Goal: Task Accomplishment & Management: Manage account settings

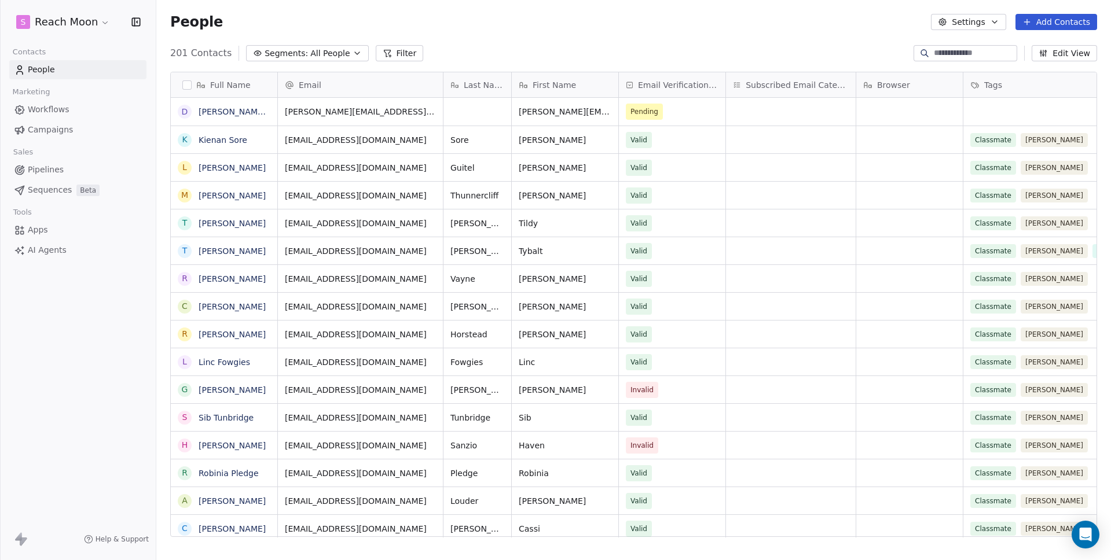
scroll to position [484, 946]
click at [80, 20] on html "S Reach Moon Contacts People Marketing Workflows Campaigns Sales Pipelines Sequ…" at bounding box center [555, 280] width 1111 height 560
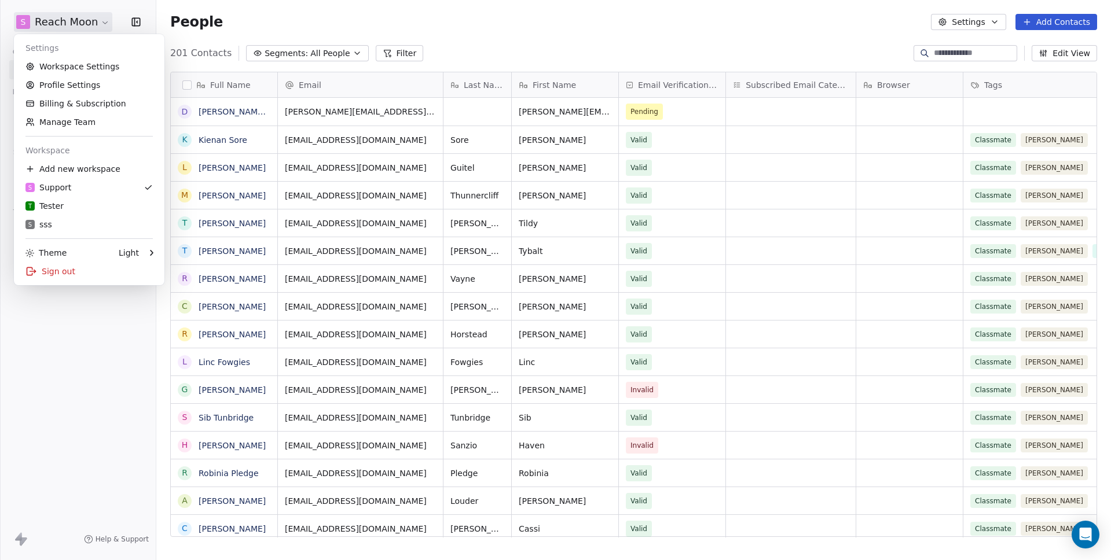
click at [80, 20] on html "S Reach Moon Contacts People Marketing Workflows Campaigns Sales Pipelines Sequ…" at bounding box center [555, 280] width 1111 height 560
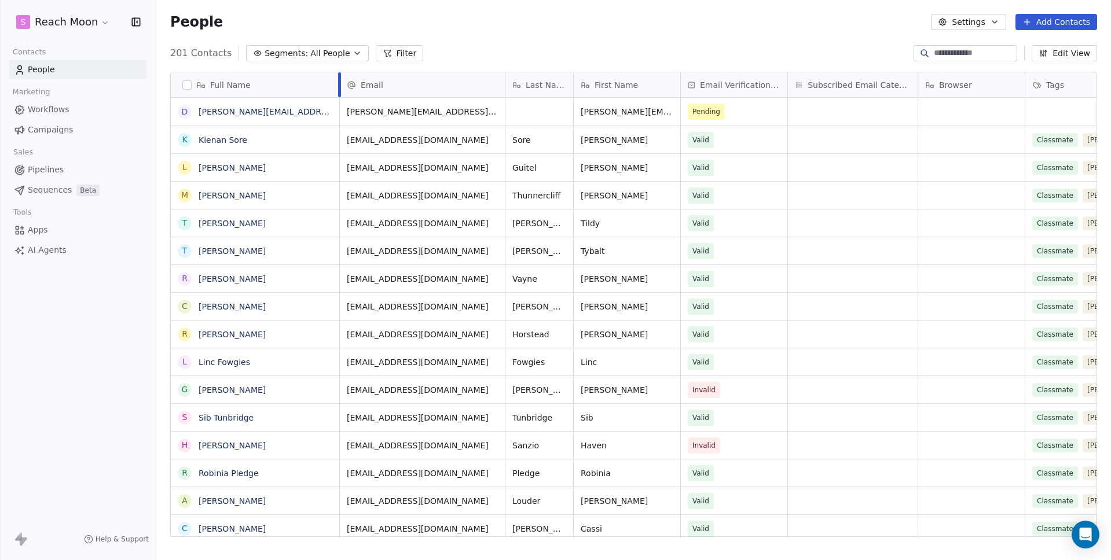
drag, startPoint x: 278, startPoint y: 83, endPoint x: 340, endPoint y: 89, distance: 62.2
click at [340, 89] on div at bounding box center [339, 84] width 3 height 25
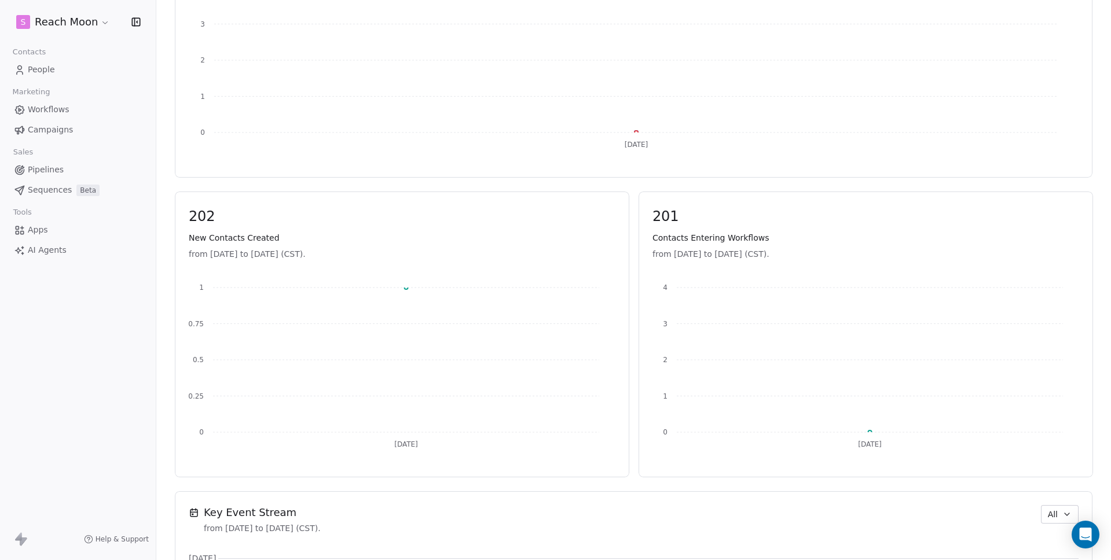
scroll to position [401, 0]
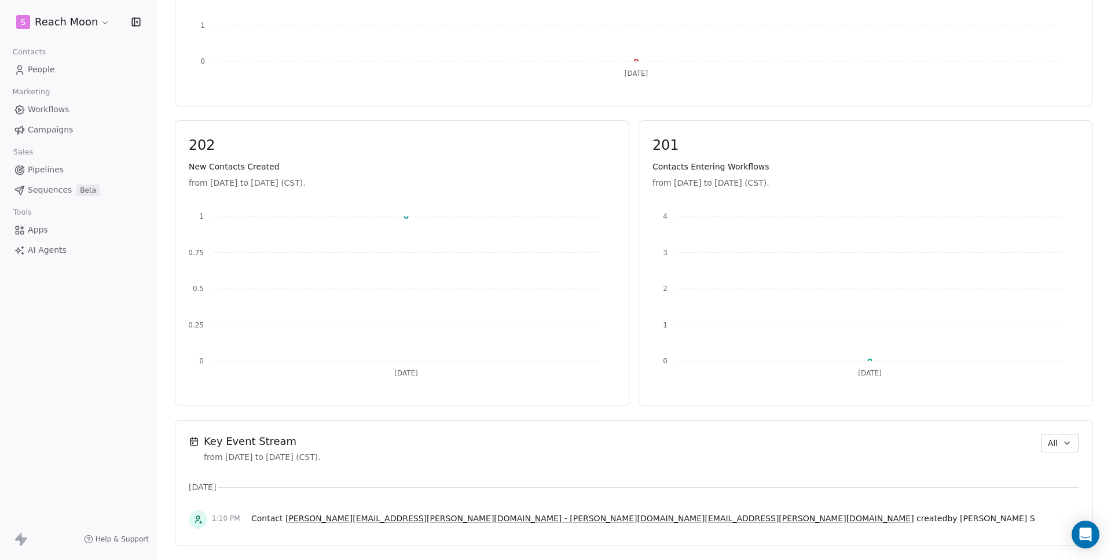
click at [339, 517] on span "delbert.mante@hotmail.com - delbert.mante@hotmail.com" at bounding box center [599, 518] width 629 height 9
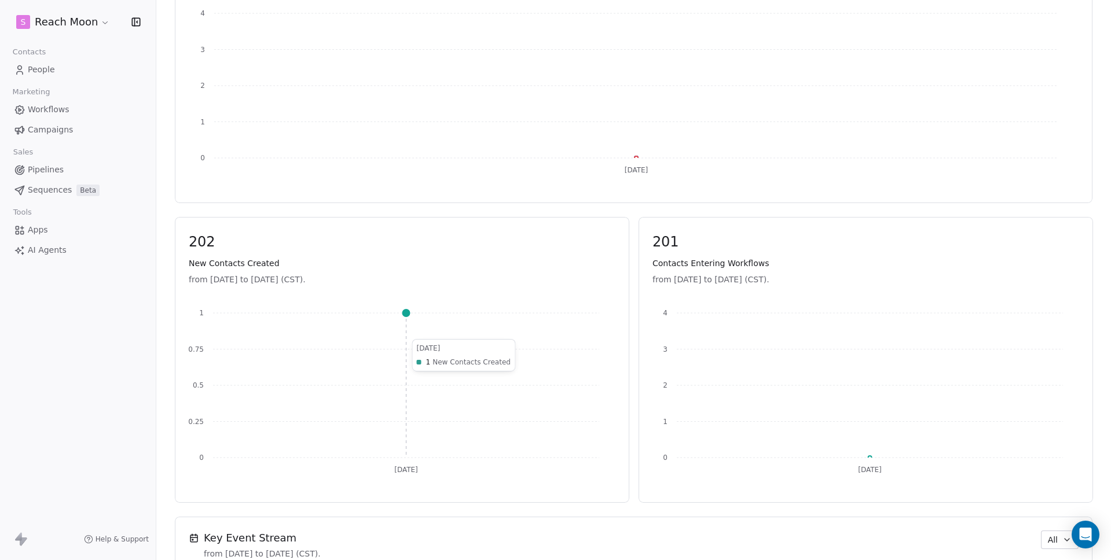
scroll to position [401, 0]
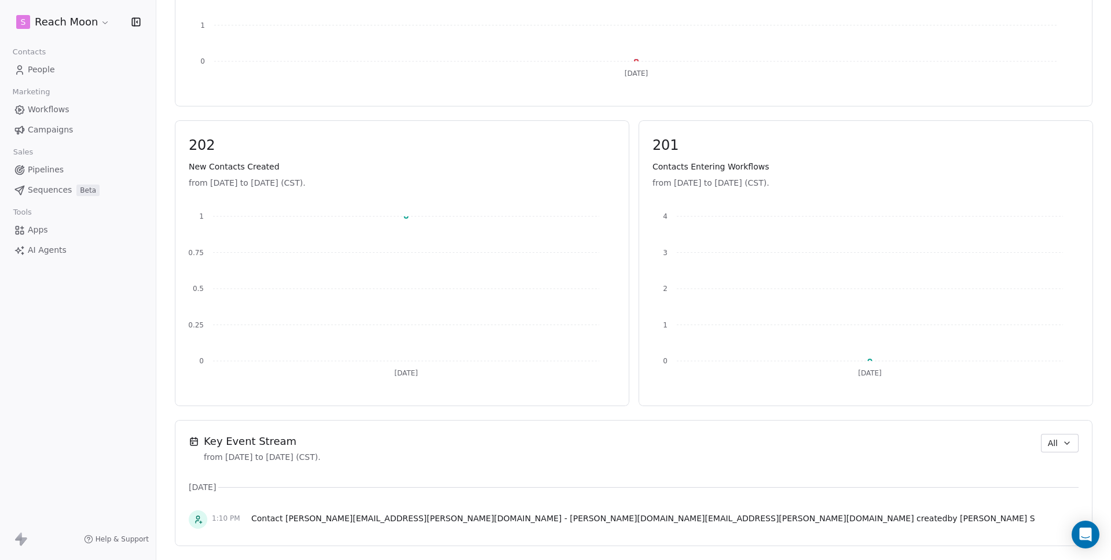
click at [947, 111] on div "202 New Contacts Created from Sep 19th 2025 to Sep 19th 2025 (CST). Sep 19 0 0.…" at bounding box center [633, 256] width 917 height 300
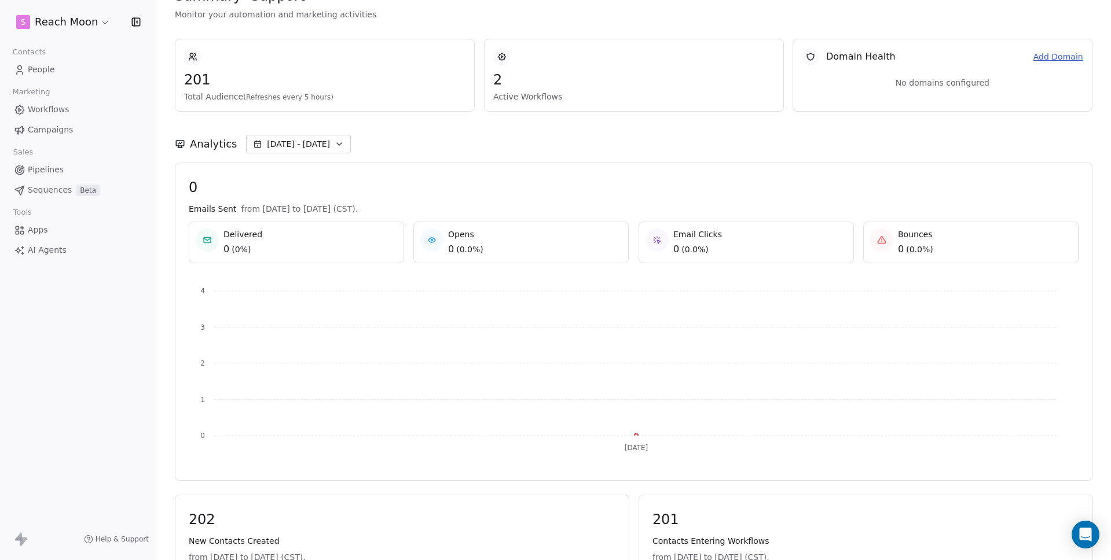
scroll to position [24, 0]
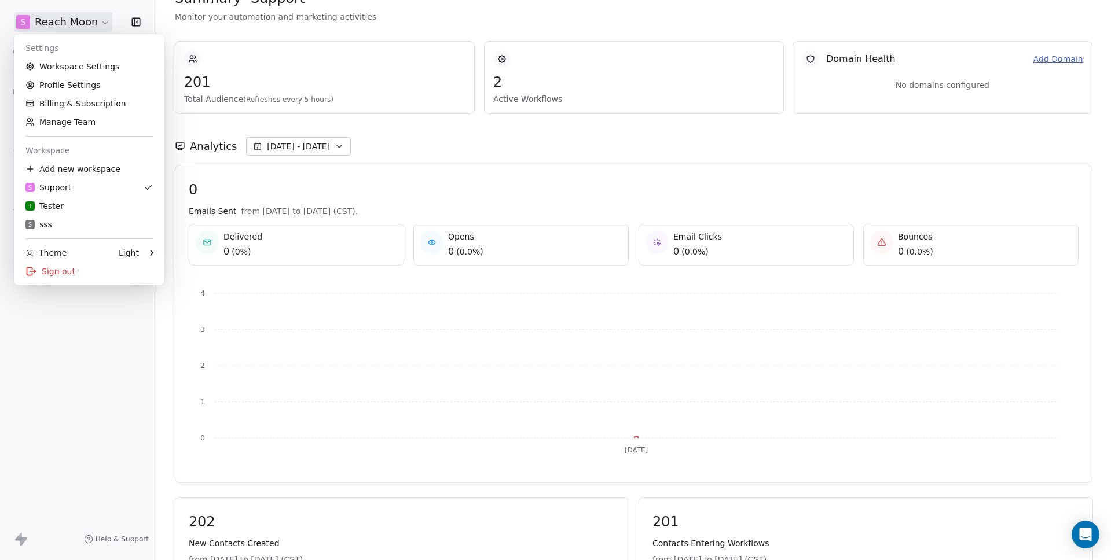
click at [96, 27] on html "S Reach Moon Contacts People Marketing Workflows Campaigns Sales Pipelines Sequ…" at bounding box center [555, 280] width 1111 height 560
click at [89, 267] on div "Sign out" at bounding box center [89, 271] width 141 height 19
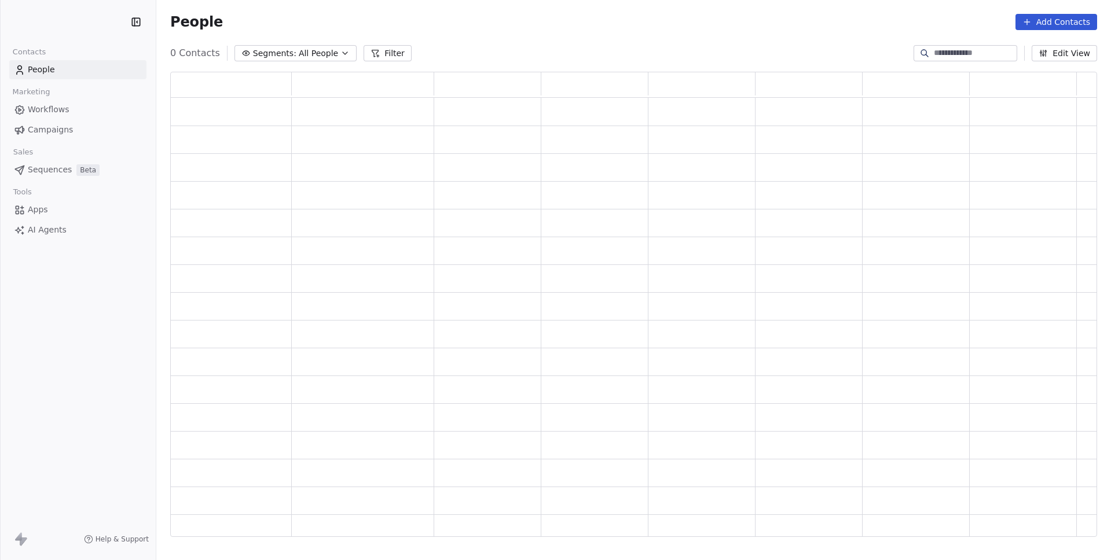
scroll to position [457, 918]
